Goal: Find specific page/section: Find specific page/section

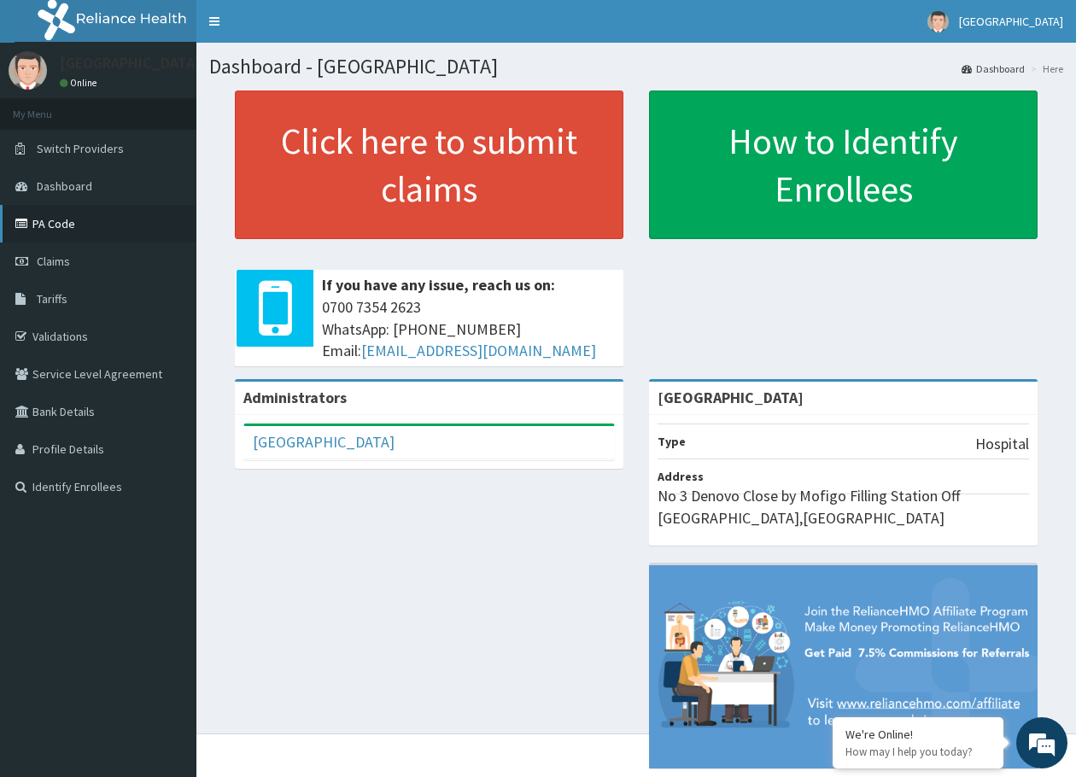
click at [127, 223] on link "PA Code" at bounding box center [98, 224] width 196 height 38
click at [51, 221] on link "PA Code" at bounding box center [98, 224] width 196 height 38
